Goal: Check status: Check status

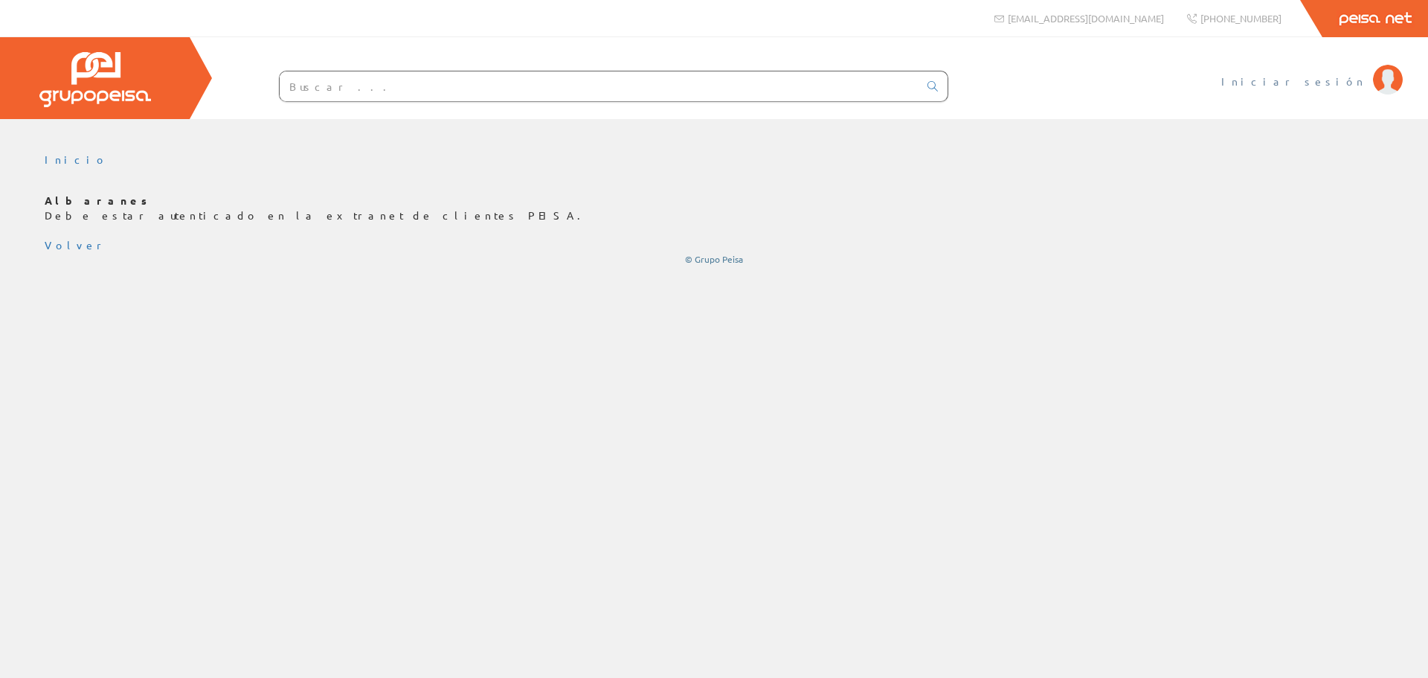
click at [1360, 82] on span "Iniciar sesión" at bounding box center [1293, 81] width 144 height 15
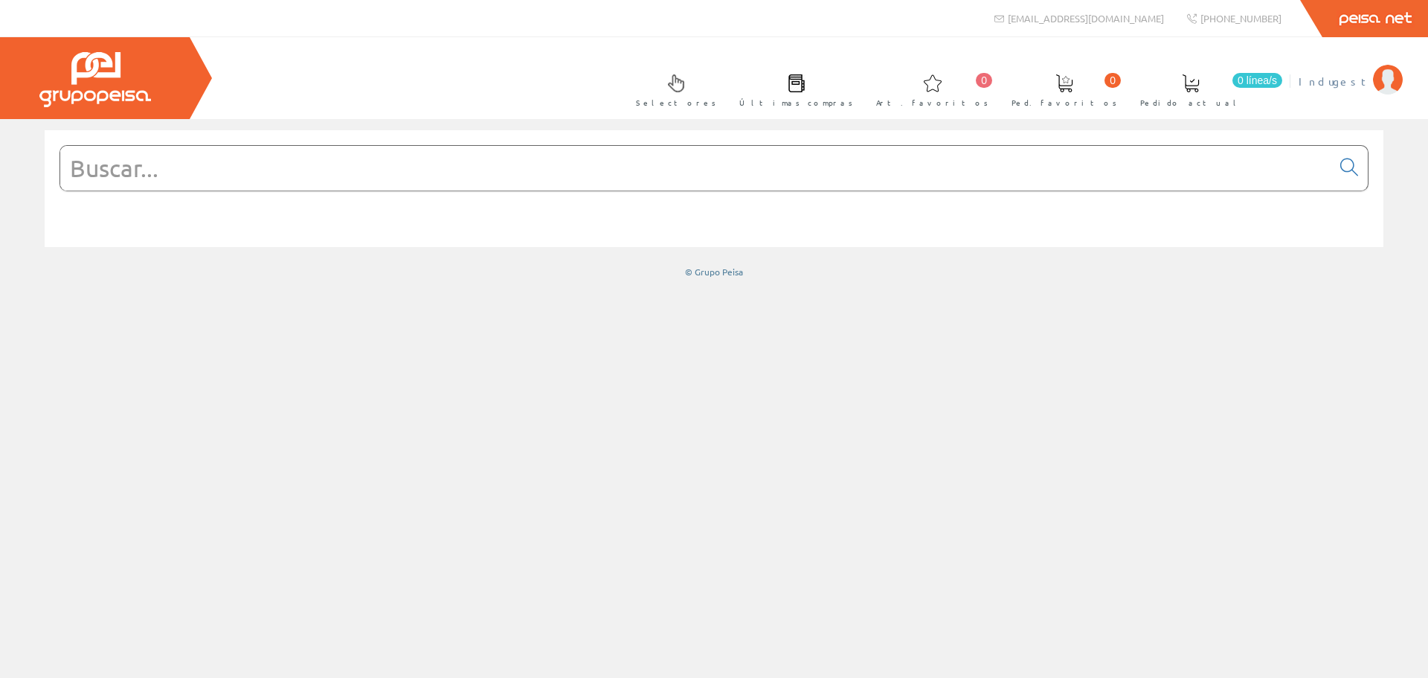
click at [1355, 83] on span "Indugest" at bounding box center [1332, 81] width 67 height 15
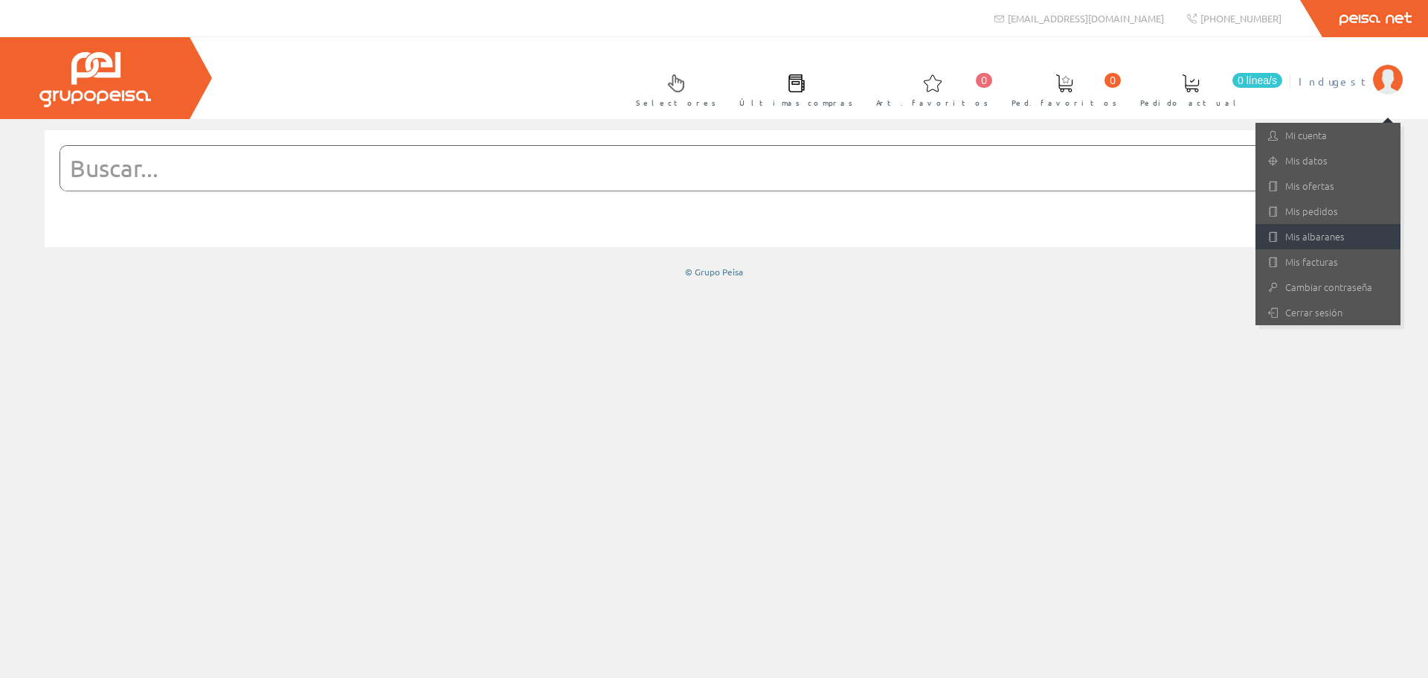
click at [1333, 237] on link "Mis albaranes" at bounding box center [1328, 236] width 145 height 25
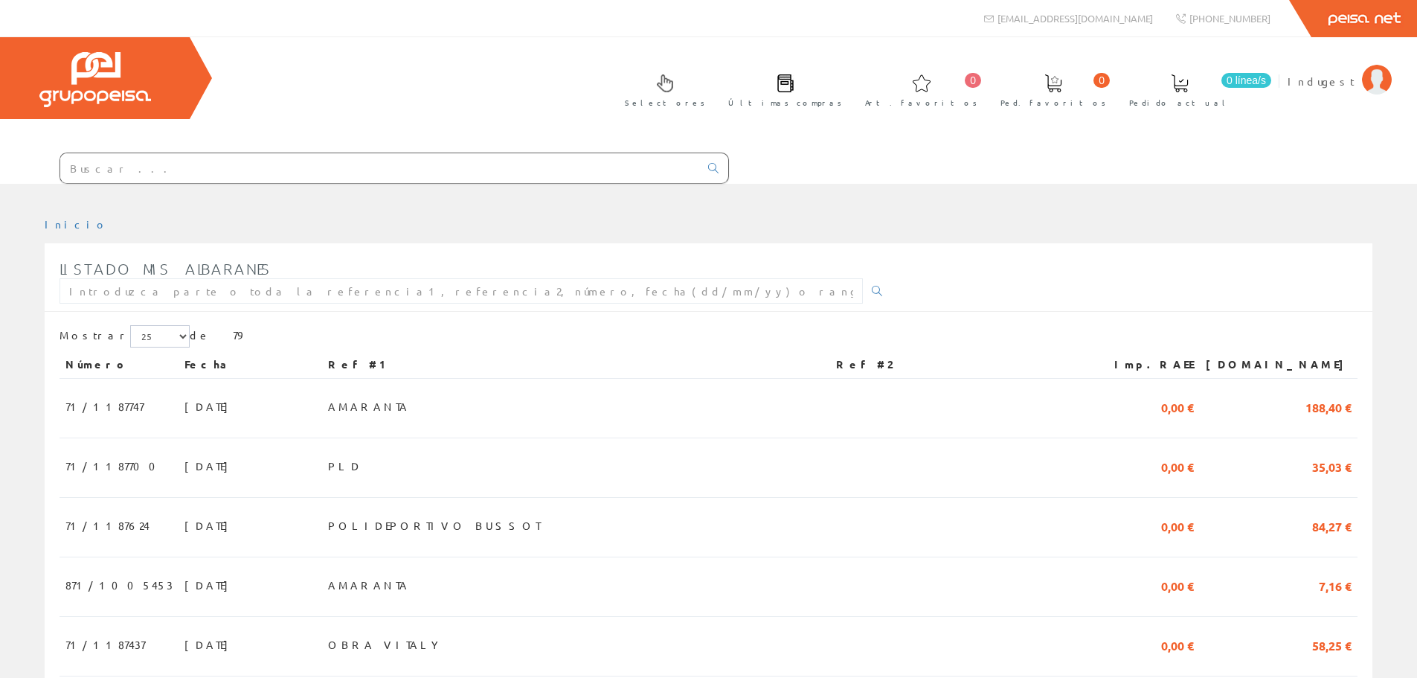
click at [138, 164] on input "text" at bounding box center [379, 168] width 639 height 30
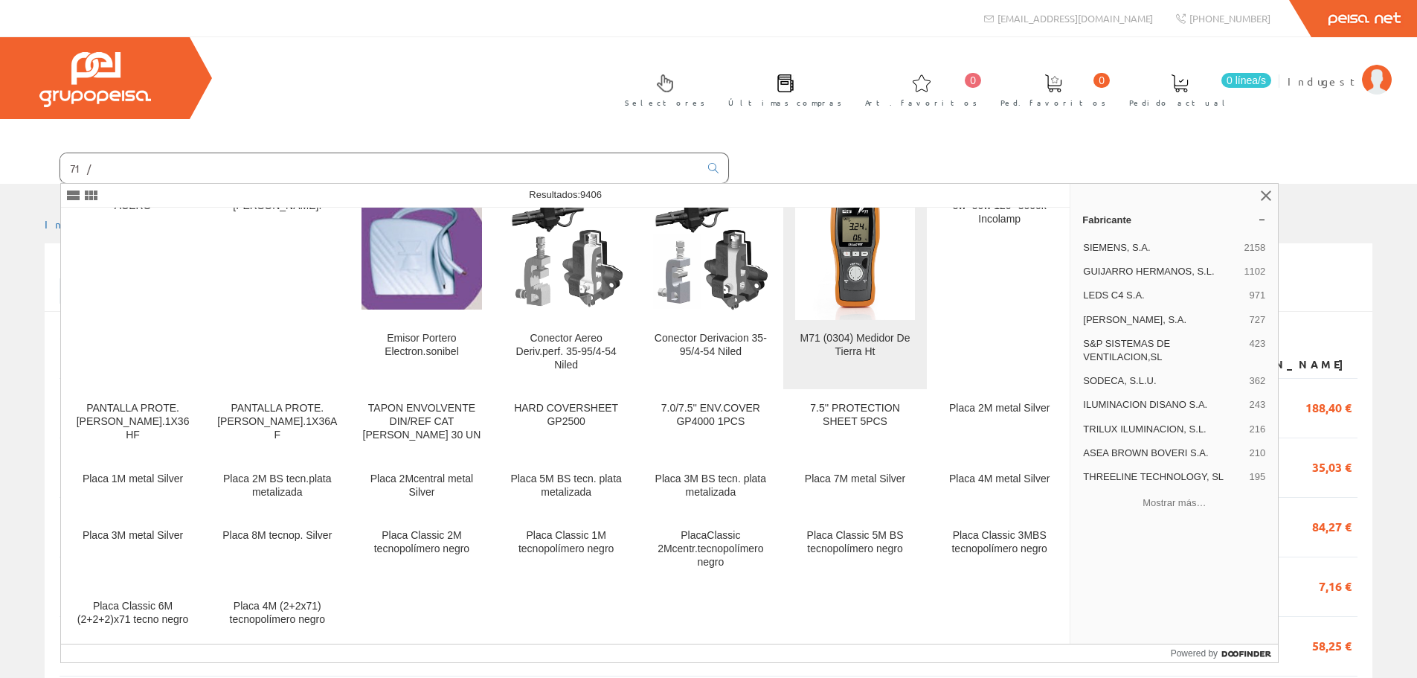
scroll to position [35, 0]
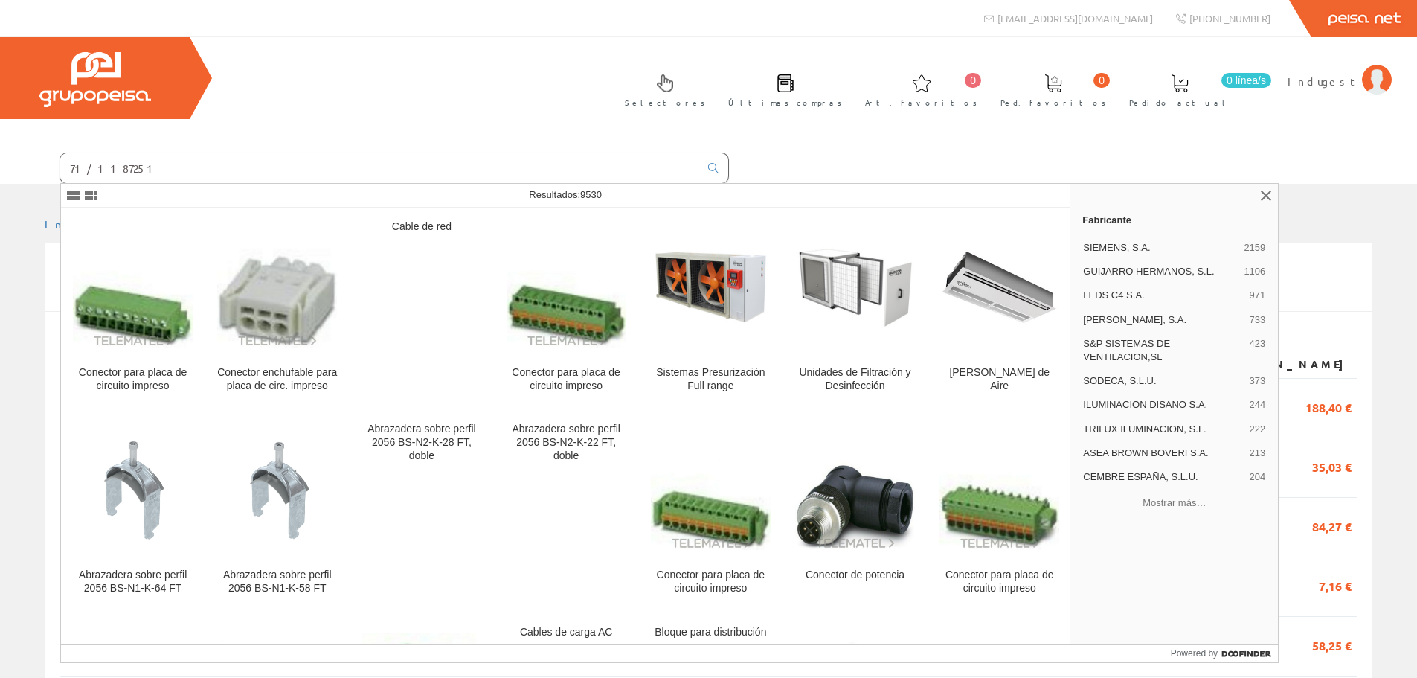
type input "71/1187251"
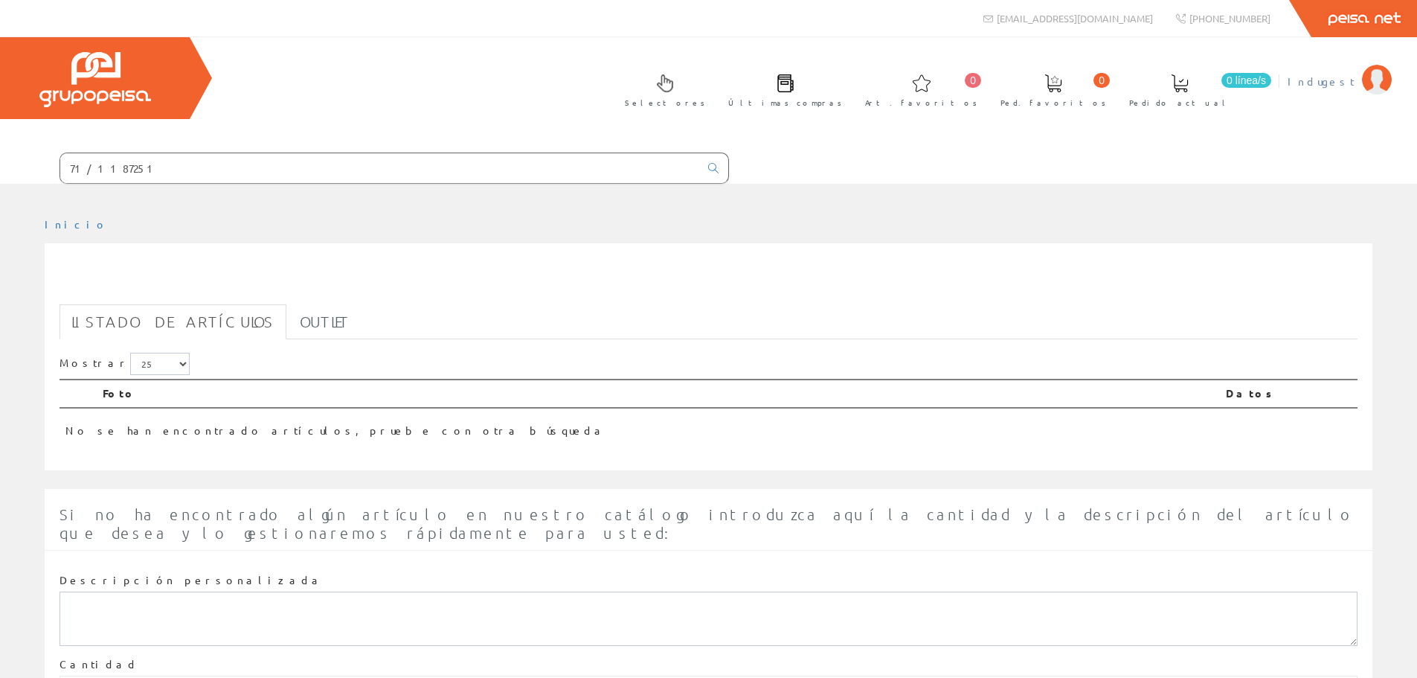
click at [1320, 76] on span "Indugest" at bounding box center [1321, 81] width 67 height 15
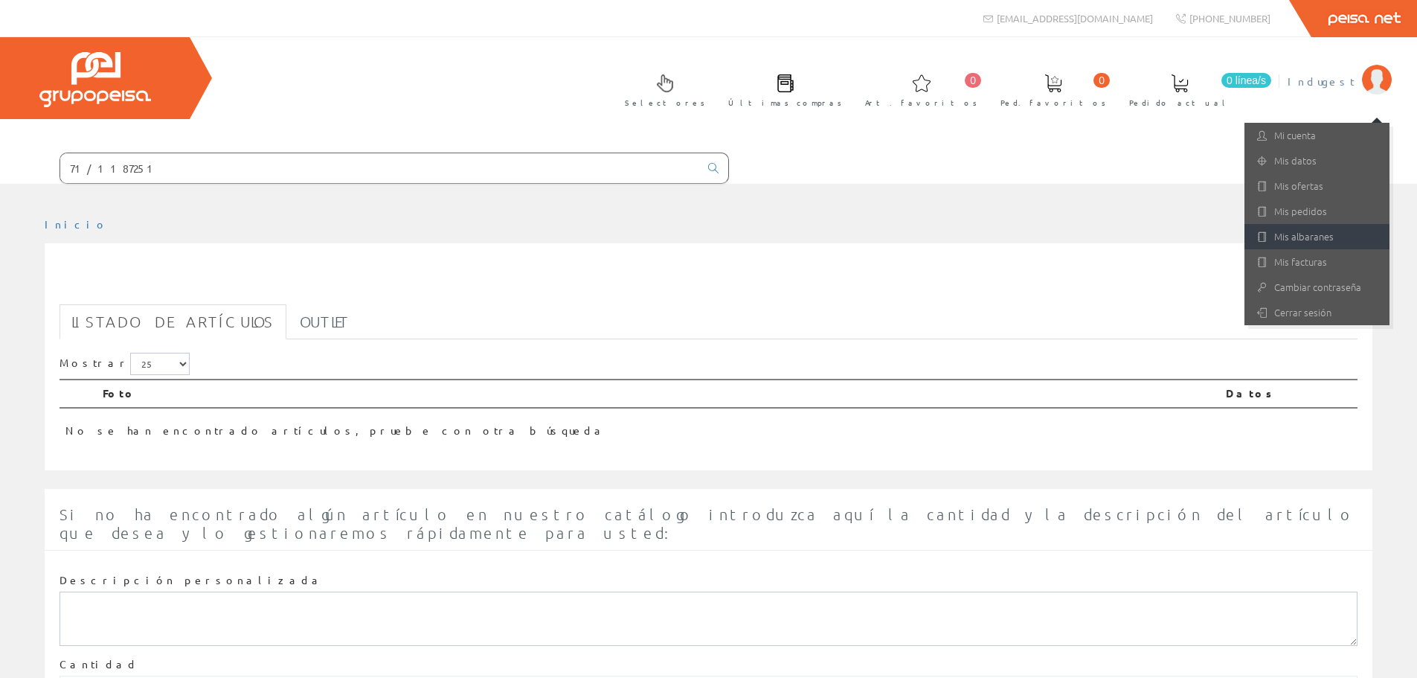
click at [1320, 235] on link "Mis albaranes" at bounding box center [1316, 236] width 145 height 25
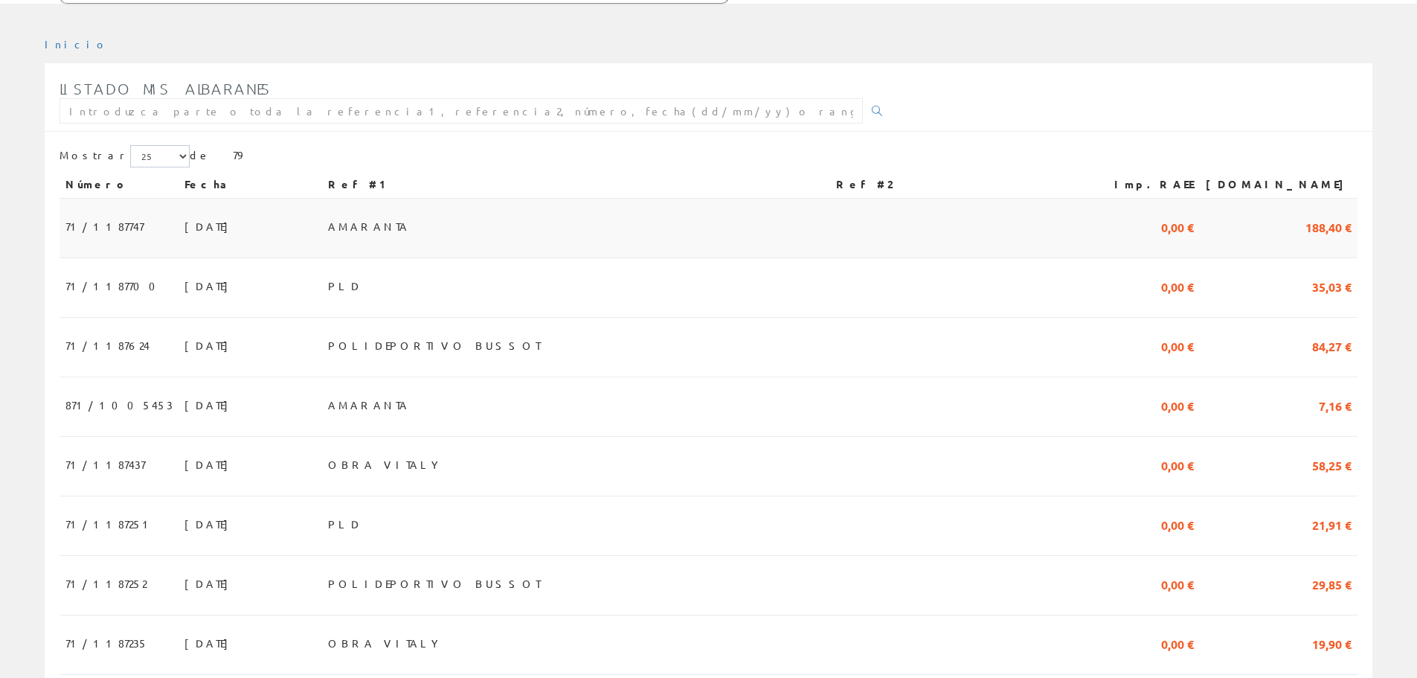
scroll to position [298, 0]
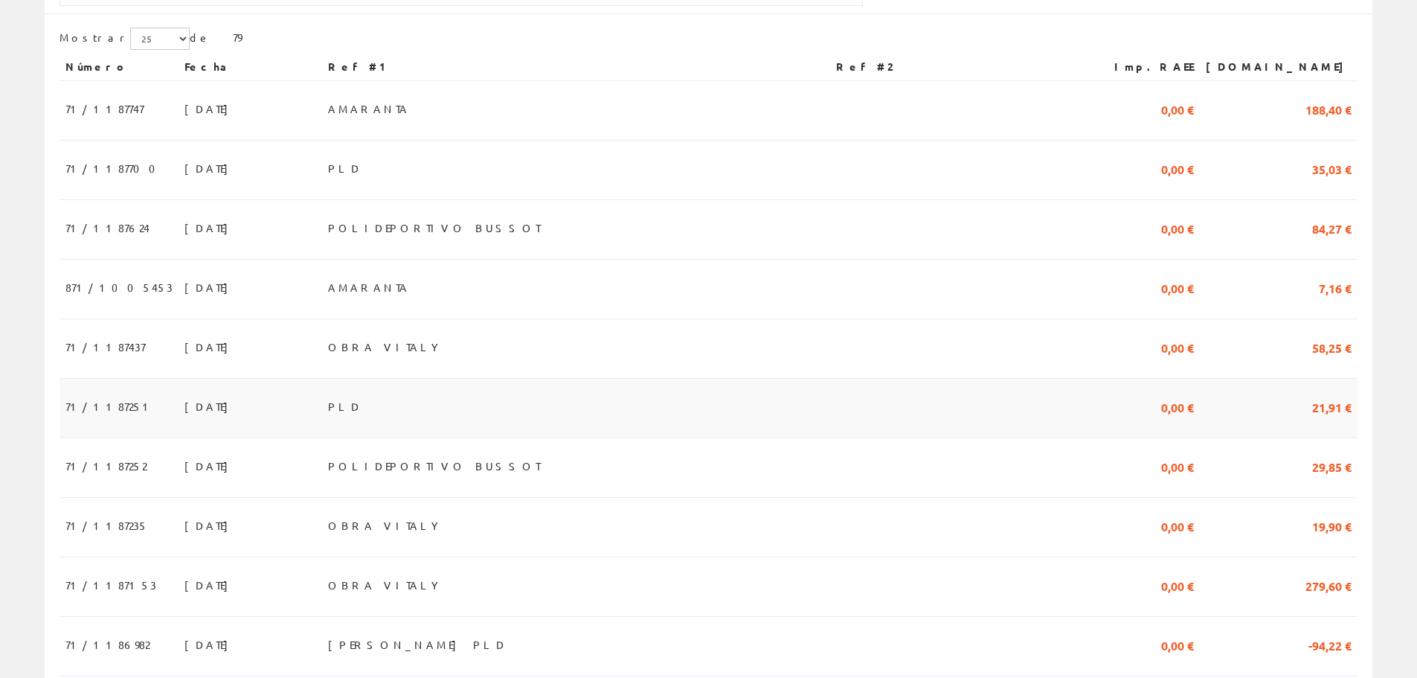
click at [184, 413] on span "22/08/2025" at bounding box center [209, 405] width 51 height 25
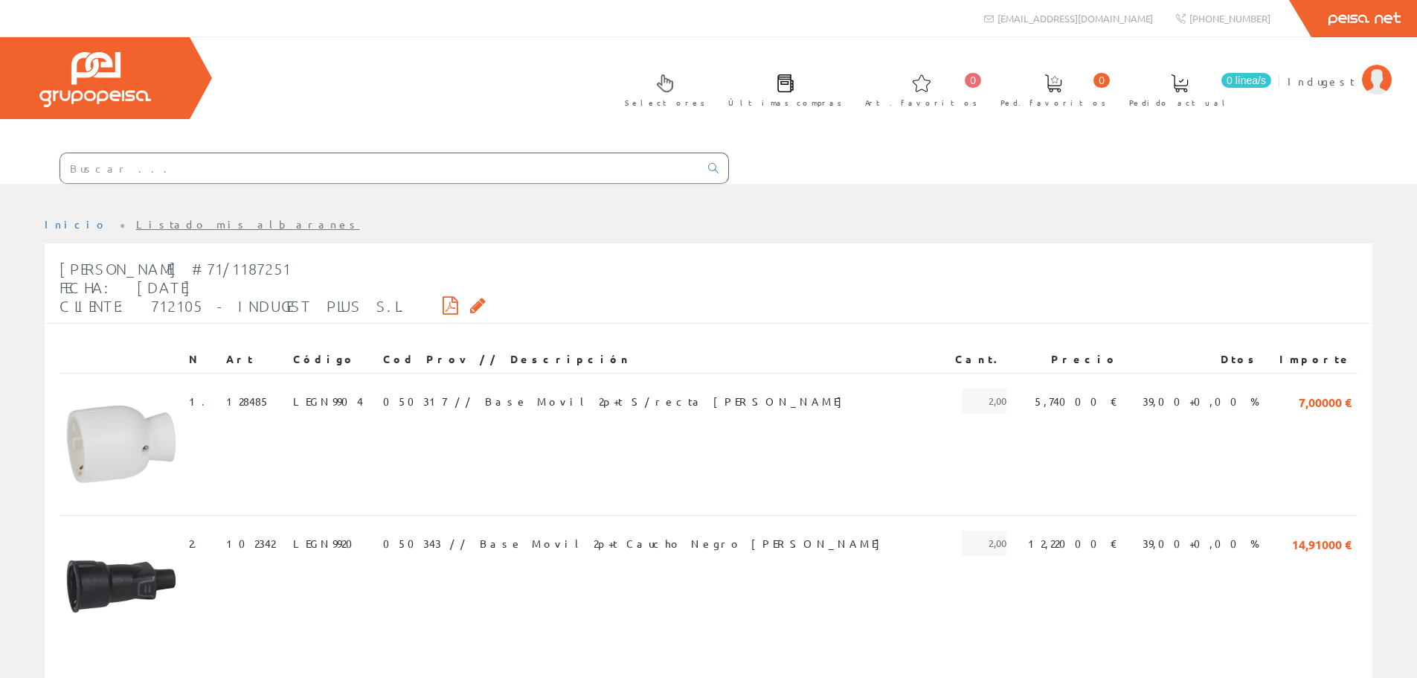
click at [702, 346] on th "Cod Prov // Descripción" at bounding box center [660, 359] width 566 height 27
click at [470, 302] on icon at bounding box center [478, 305] width 16 height 10
